Goal: Find specific page/section: Find specific page/section

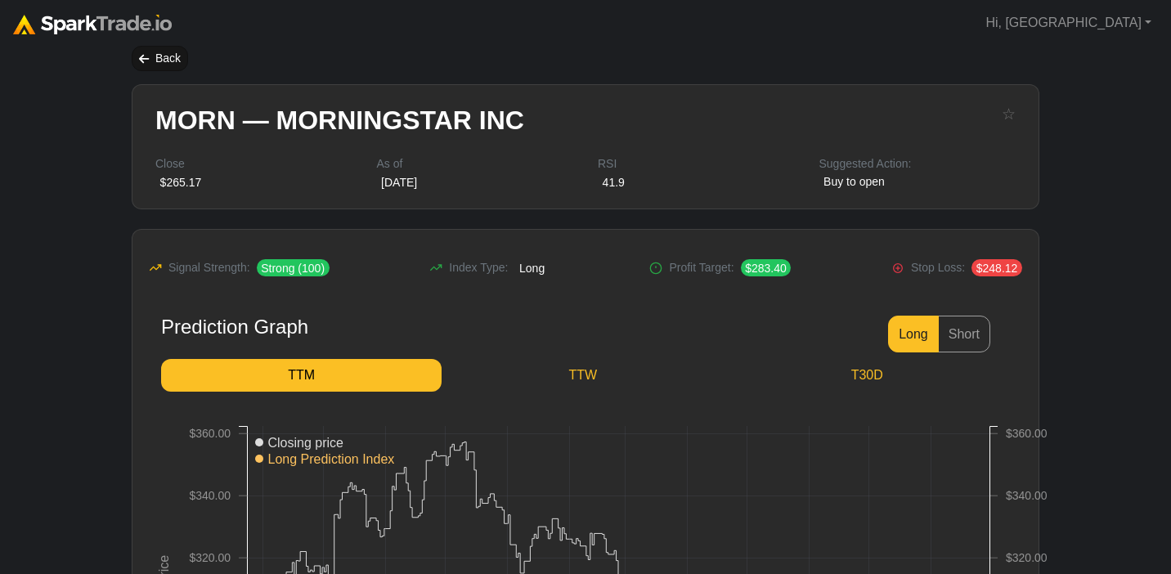
click at [147, 56] on icon at bounding box center [144, 58] width 10 height 11
